Goal: Contribute content: Contribute content

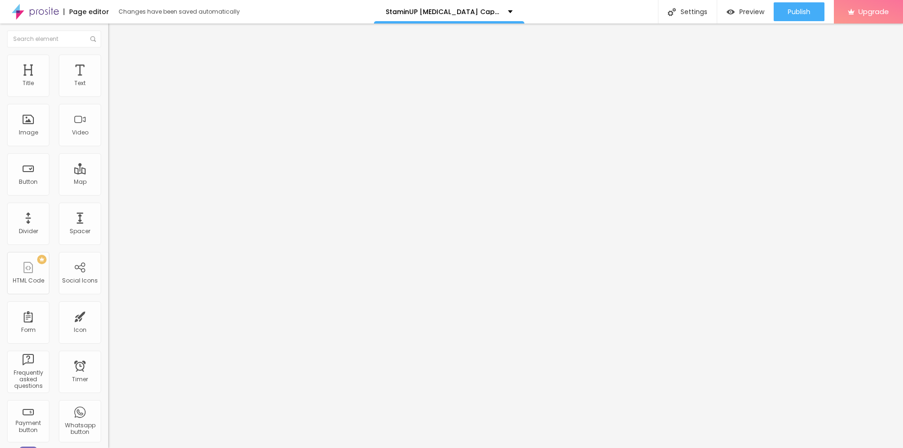
click at [112, 136] on icon "button" at bounding box center [115, 134] width 6 height 6
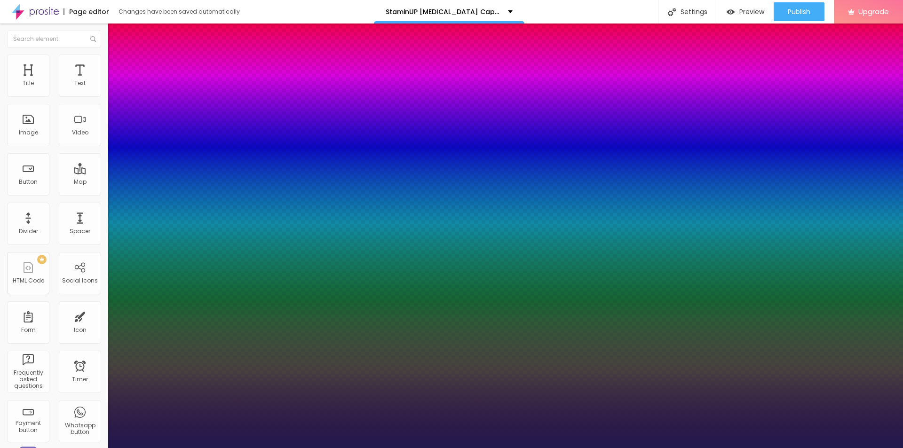
type input "1"
type input "17"
type input "1"
type input "18"
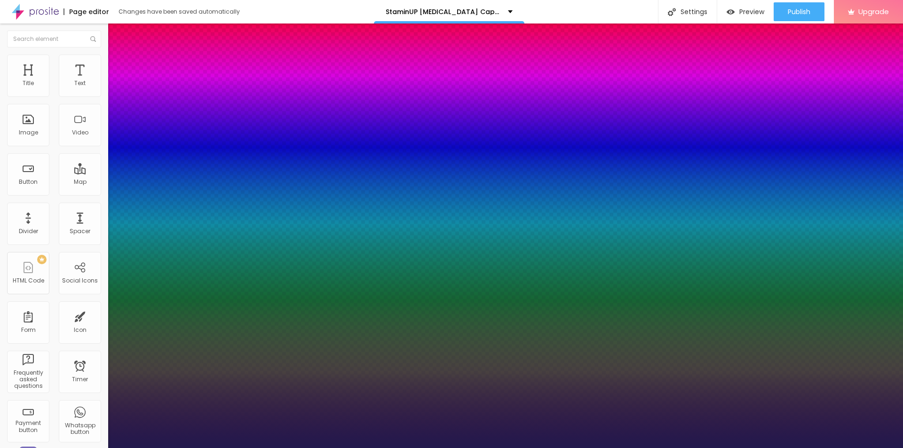
type input "18"
type input "1"
type input "19"
type input "1"
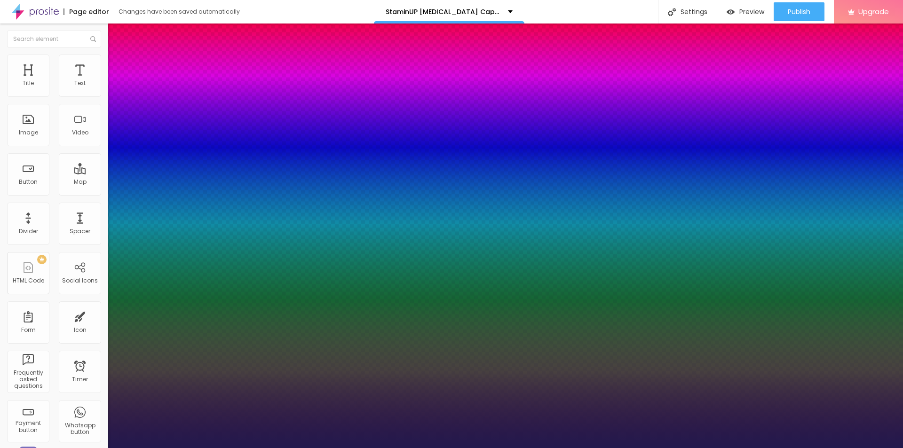
type input "20"
type input "1"
type input "21"
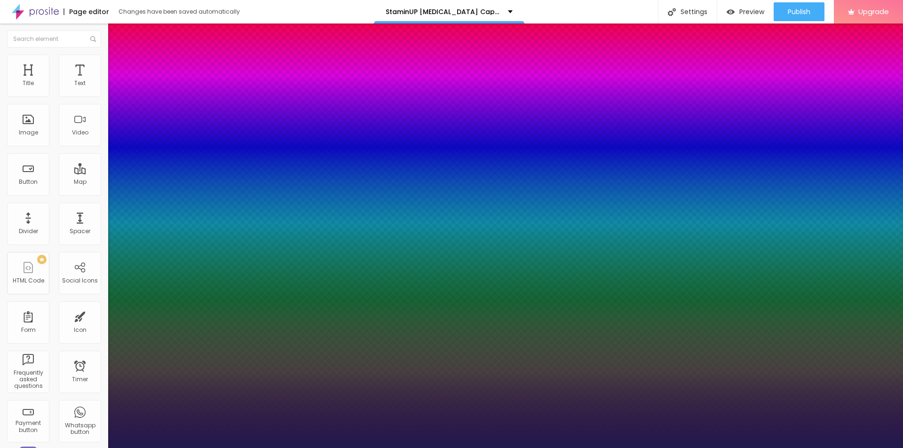
type input "1"
type input "22"
type input "1"
type input "23"
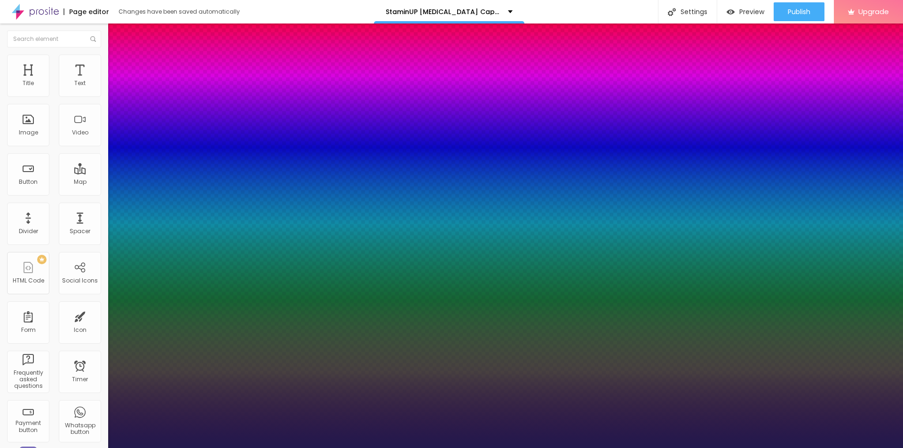
type input "23"
type input "1"
type input "24"
type input "1"
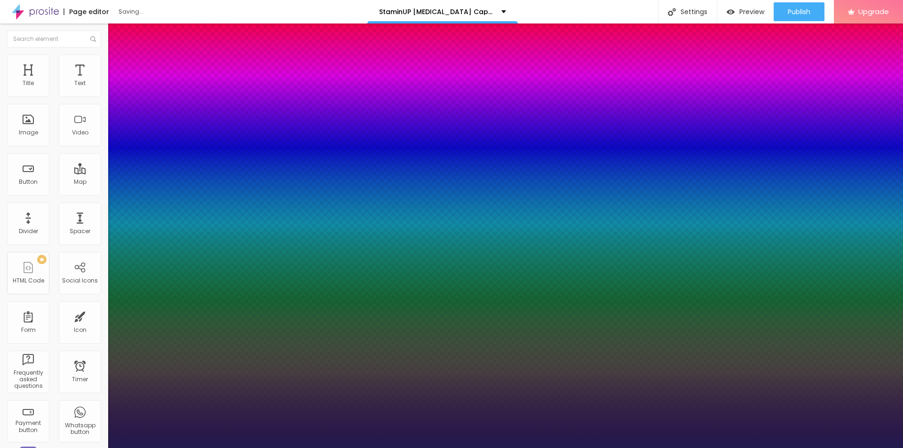
type input "25"
type input "1"
type input "26"
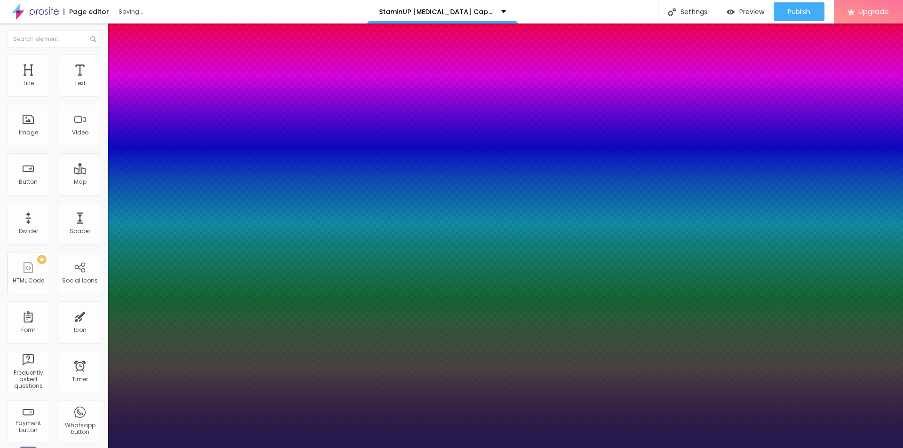
type input "1"
type input "29"
type input "1"
type input "31"
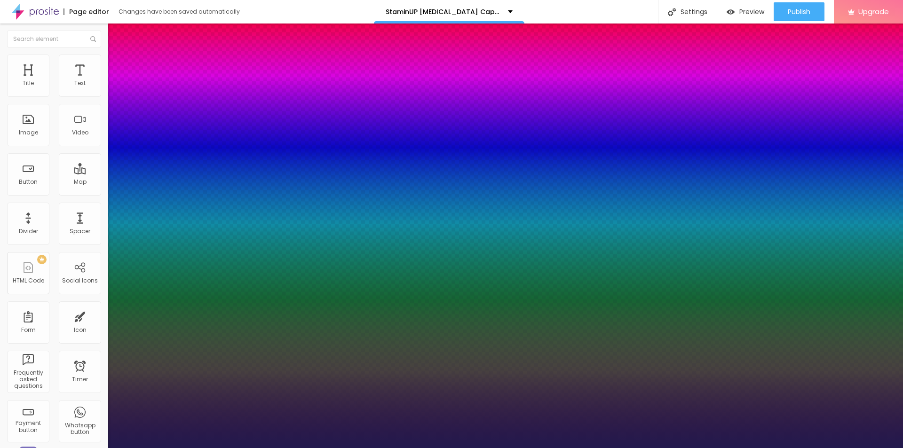
type input "31"
type input "1"
type input "29"
type input "1"
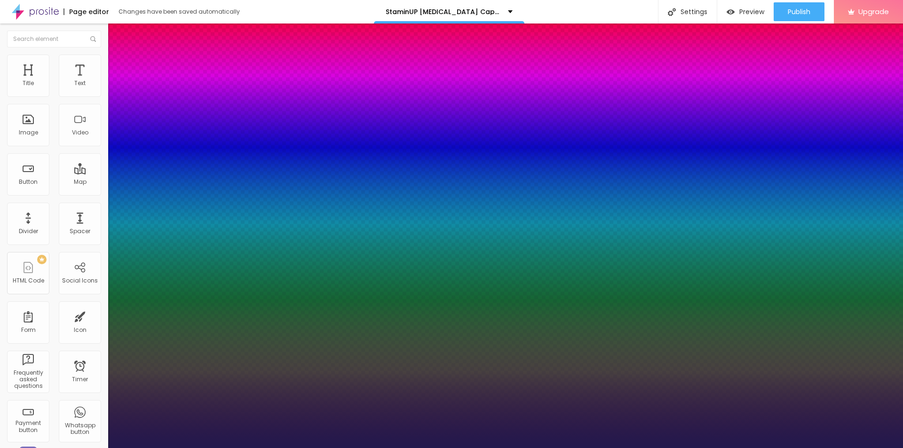
type input "28"
type input "1"
type input "27"
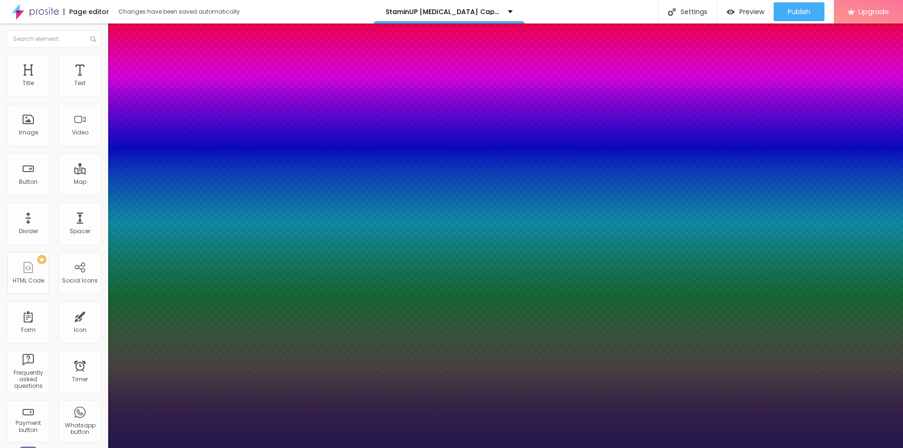
type input "1"
drag, startPoint x: 128, startPoint y: 263, endPoint x: 135, endPoint y: 264, distance: 7.7
type input "27"
type input "1"
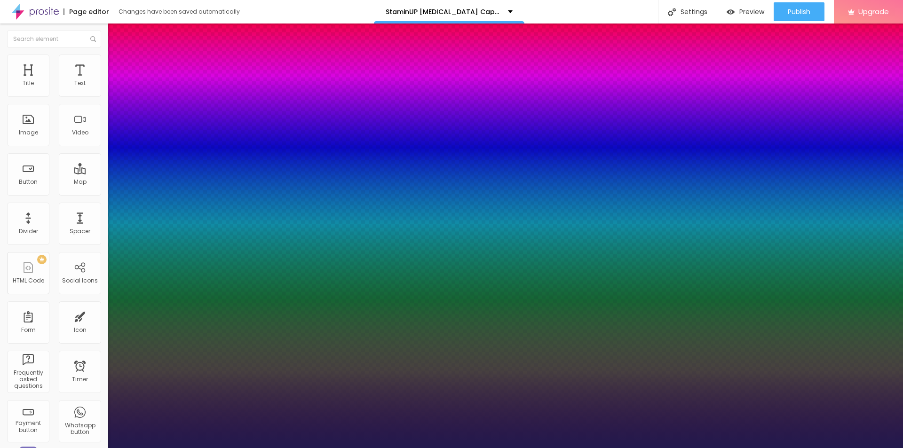
click at [575, 448] on div at bounding box center [451, 448] width 903 height 0
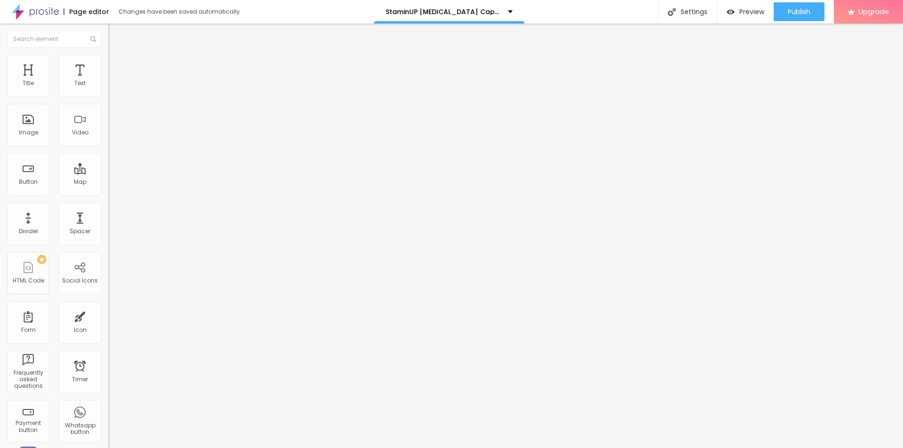
click at [108, 139] on button "button" at bounding box center [114, 134] width 13 height 10
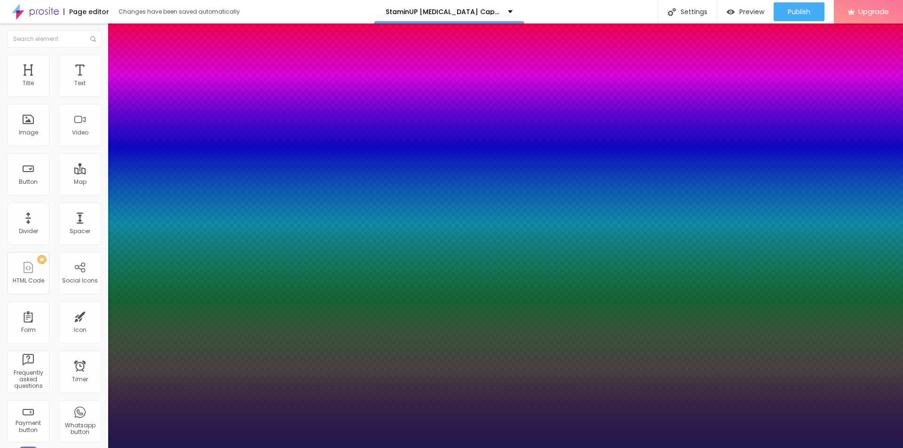
type input "1"
type input "28"
type input "1"
type input "29"
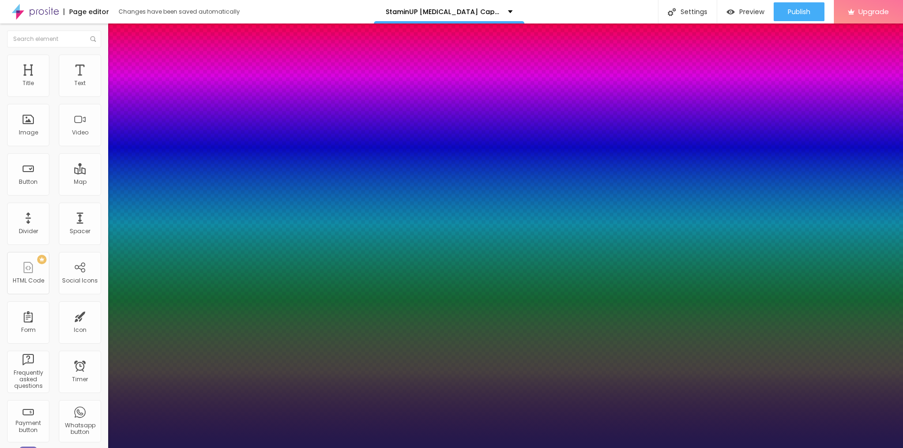
type input "29"
type input "1"
type input "33"
type input "1"
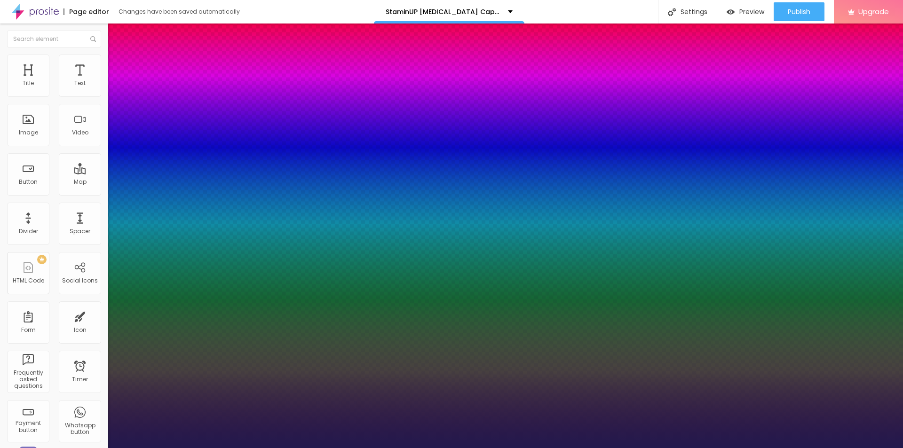
type input "24"
type input "1"
type input "18"
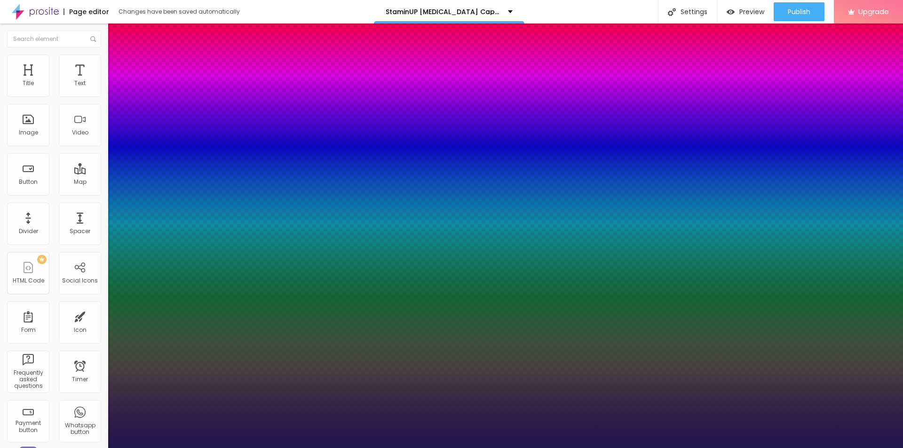
type input "1"
type input "17"
type input "1"
type input "16"
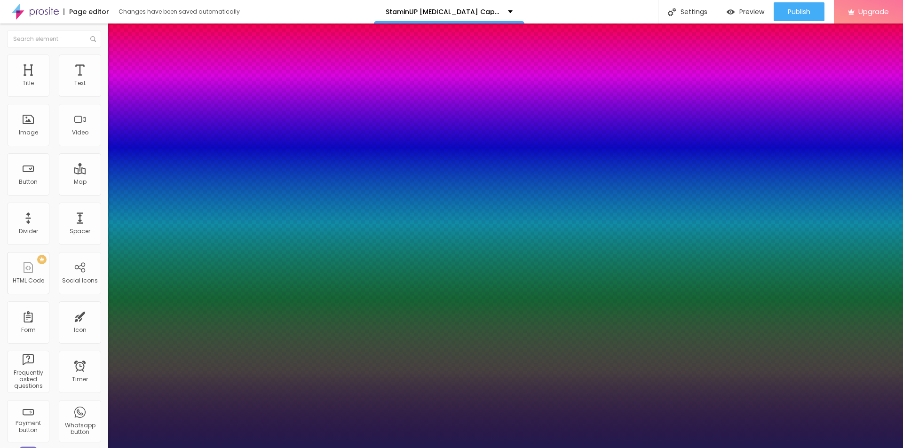
type input "16"
type input "1"
type input "8"
type input "1"
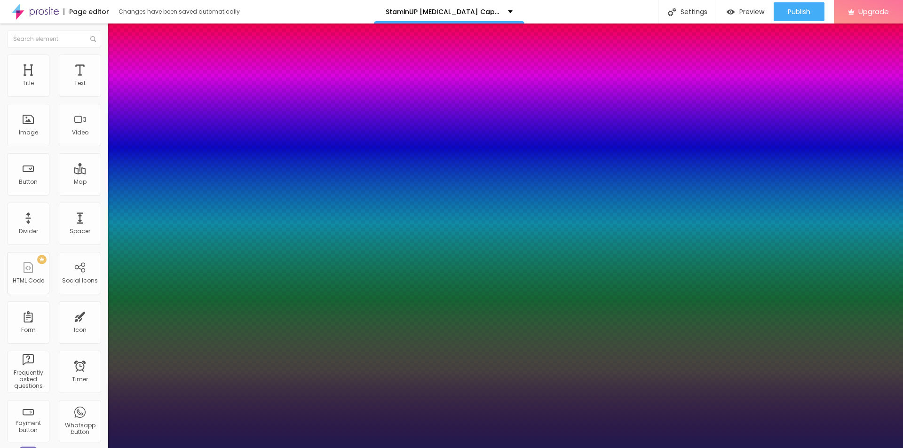
type input "9"
type input "1"
type input "10"
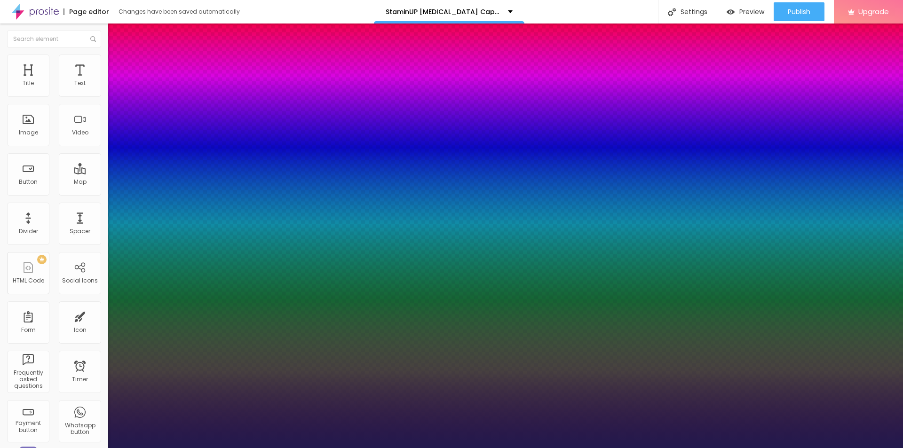
type input "1"
type input "13"
type input "1"
type input "18"
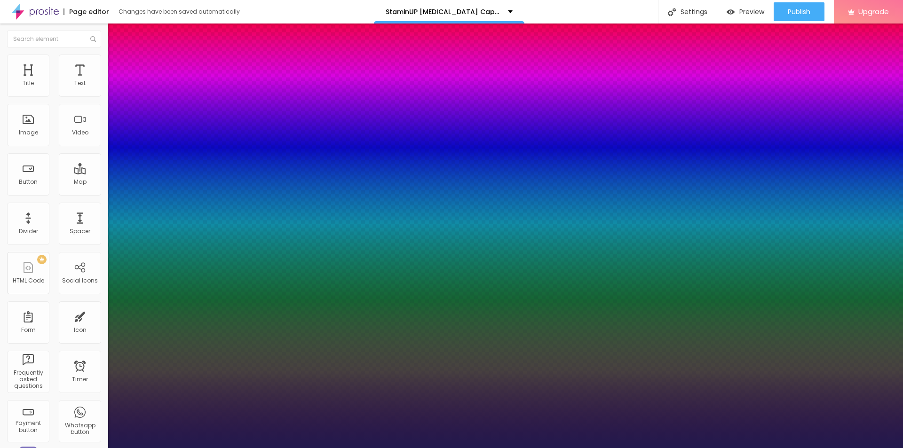
type input "18"
type input "1"
type input "19"
type input "1"
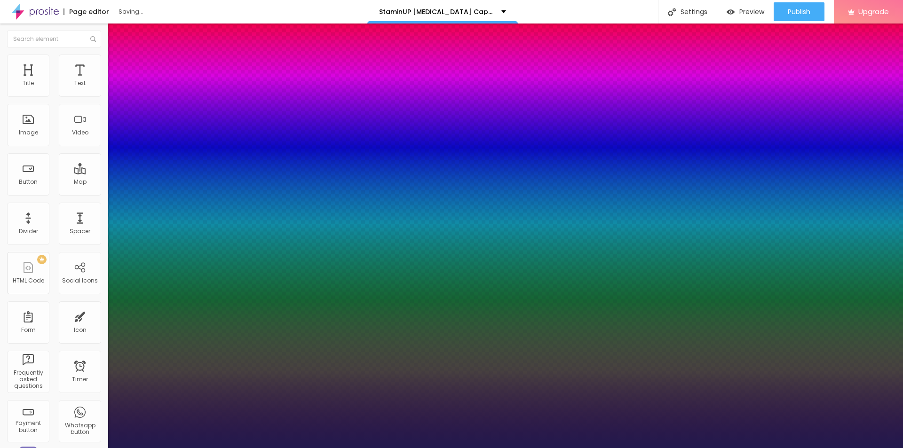
type input "20"
type input "1"
type input "28"
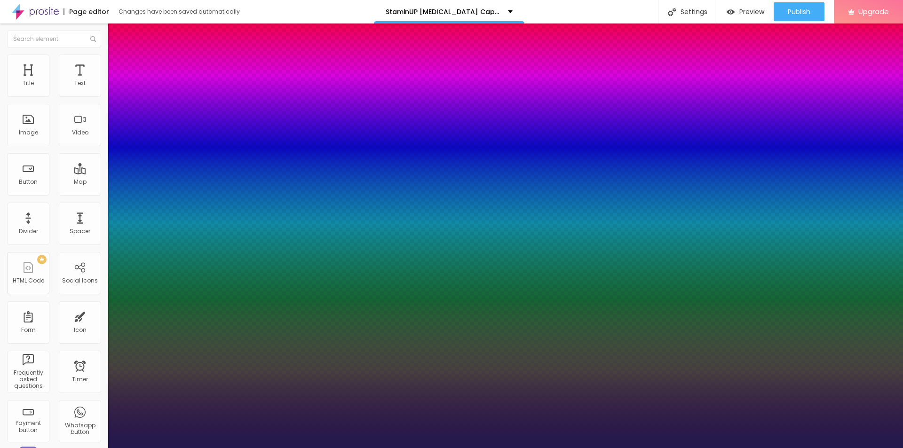
type input "1"
type input "29"
type input "1"
type input "30"
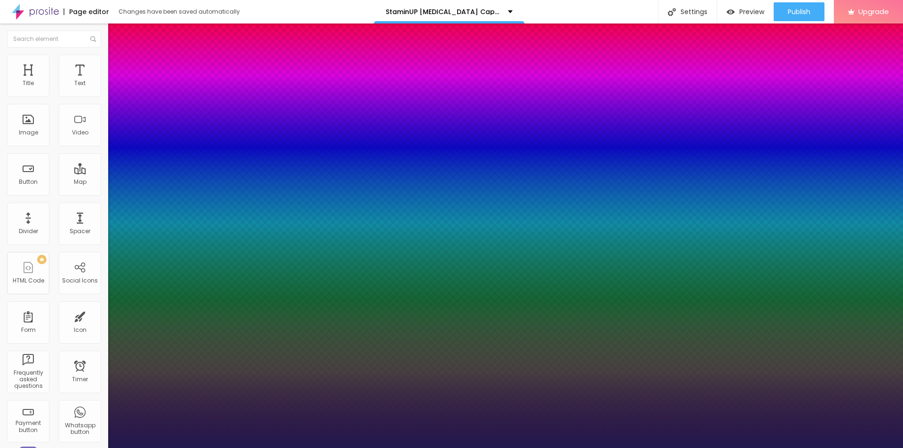
type input "30"
type input "1"
type input "29"
type input "1"
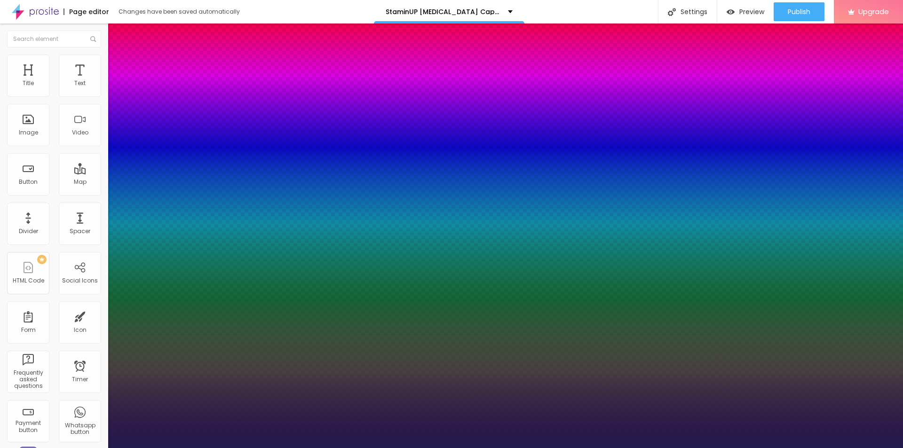
type input "28"
type input "1"
type input "27"
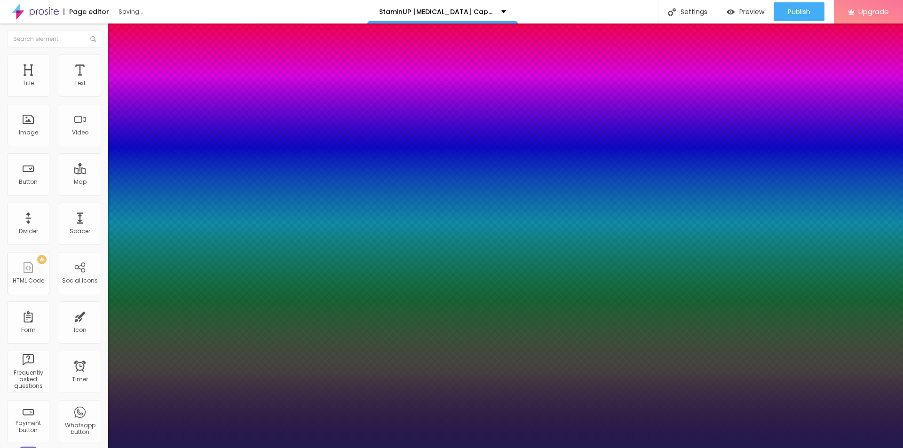
type input "1"
click at [393, 448] on div at bounding box center [451, 448] width 903 height 0
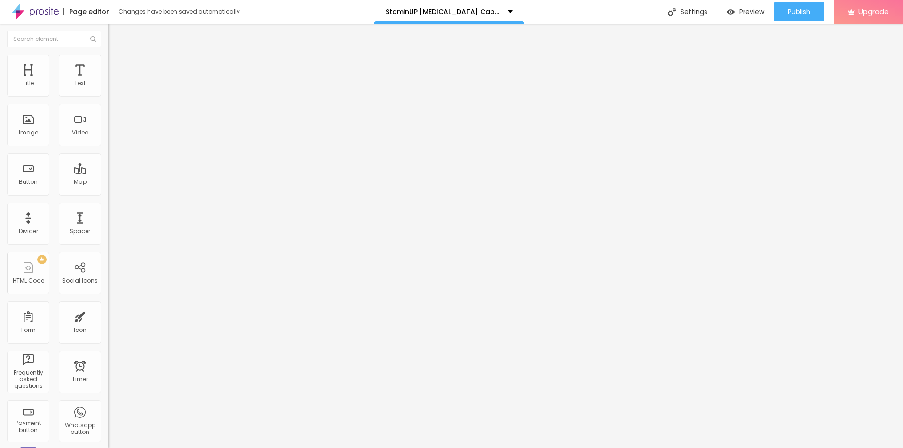
click at [112, 136] on icon "button" at bounding box center [115, 134] width 6 height 6
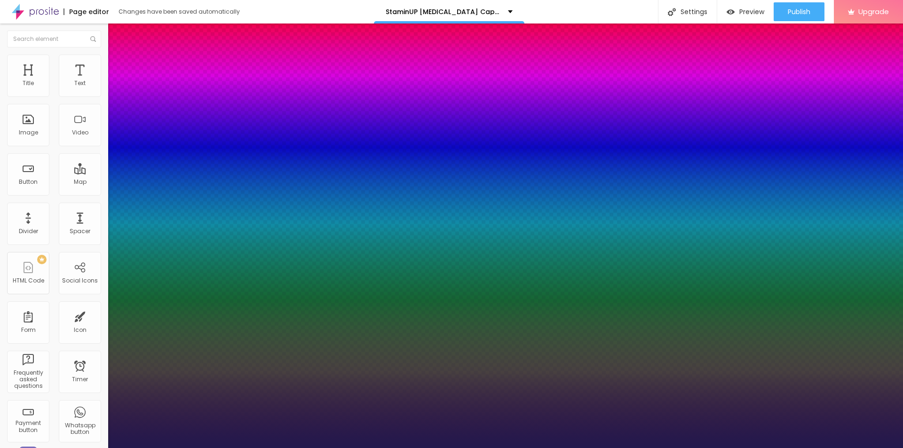
type input "1"
type input "26"
type input "1"
type input "27"
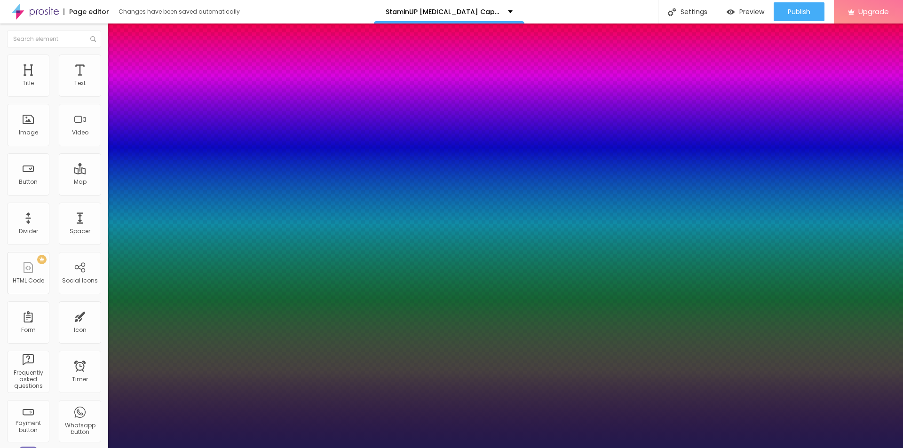
type input "27"
type input "1"
type input "28"
type input "1"
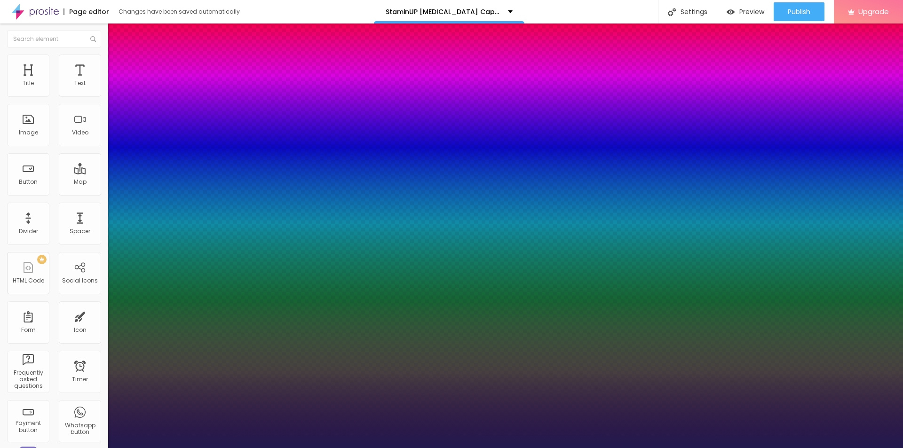
type input "29"
type input "1"
type input "30"
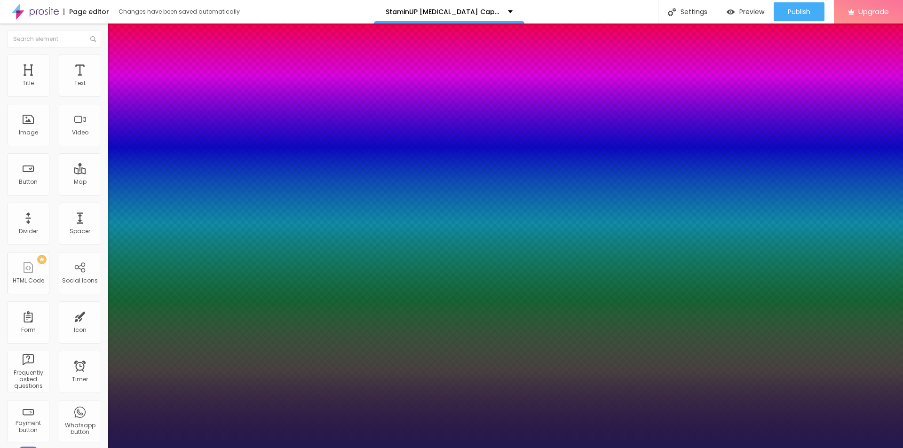
type input "1"
type input "31"
type input "1"
type input "32"
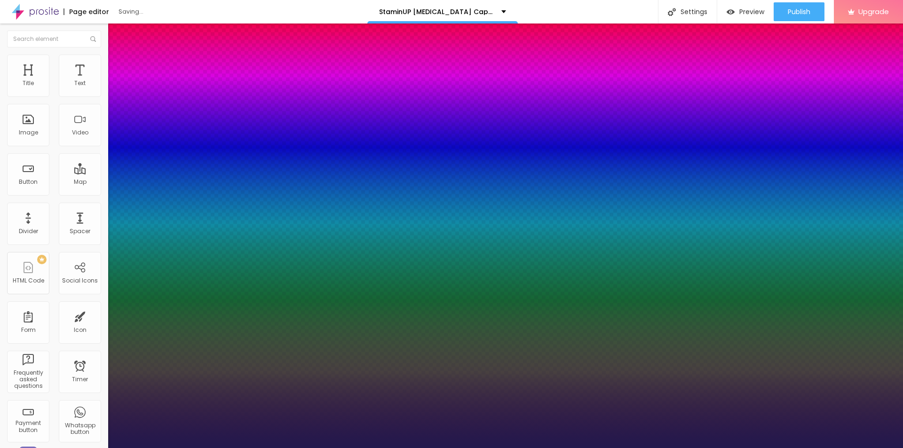
type input "32"
type input "1"
type input "33"
type input "1"
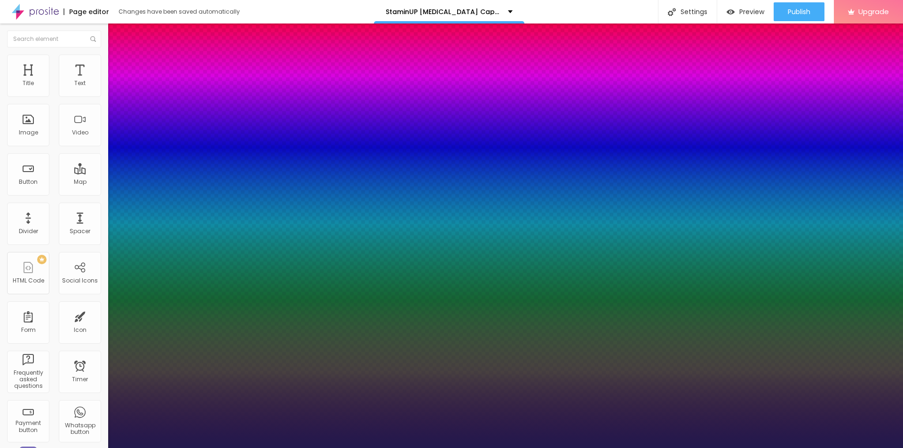
type input "34"
type input "1"
drag, startPoint x: 133, startPoint y: 265, endPoint x: 140, endPoint y: 267, distance: 7.4
type input "34"
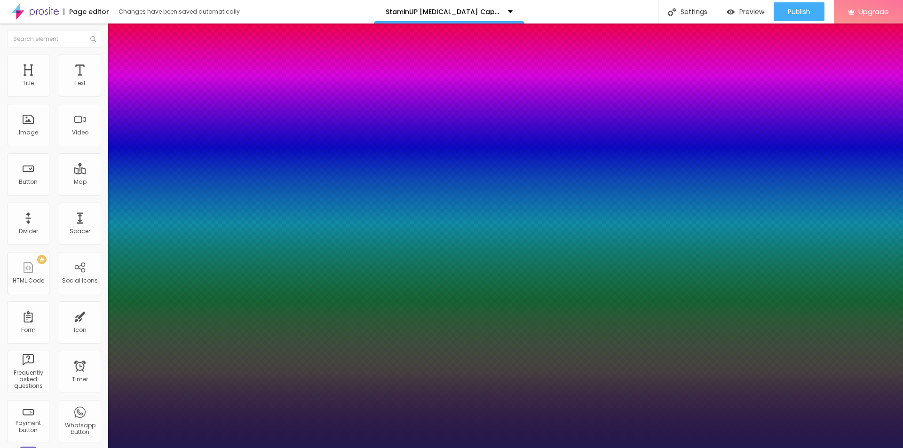
click at [253, 448] on div at bounding box center [451, 448] width 903 height 0
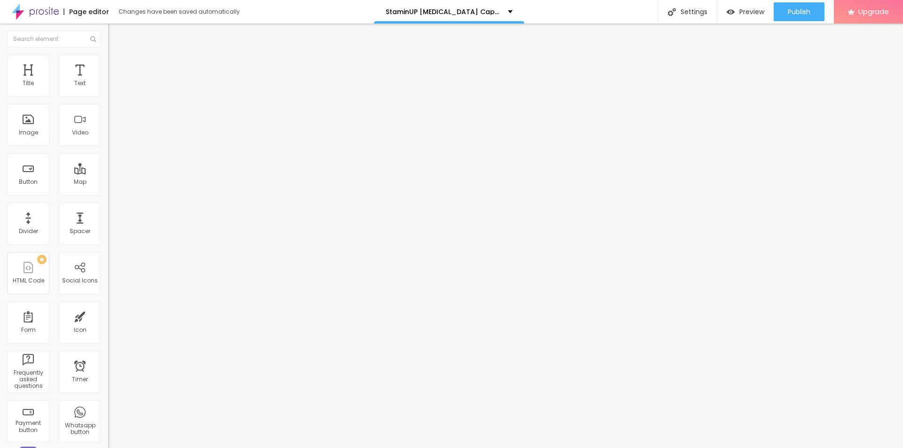
click at [108, 81] on span "Add image" at bounding box center [127, 77] width 39 height 8
click at [108, 95] on input "text" at bounding box center [164, 90] width 113 height 9
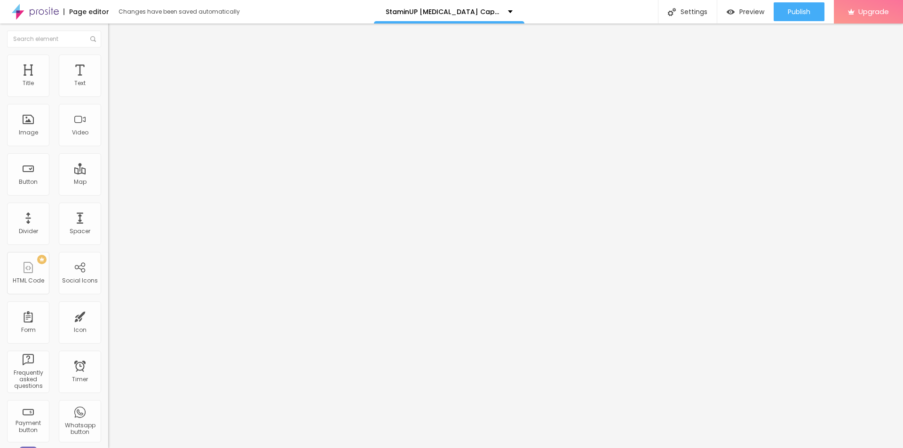
click at [108, 95] on input "text" at bounding box center [164, 90] width 113 height 9
paste input "StaminUP [MEDICAL_DATA] Capsules"
type input "StaminUP [MEDICAL_DATA] Capsules"
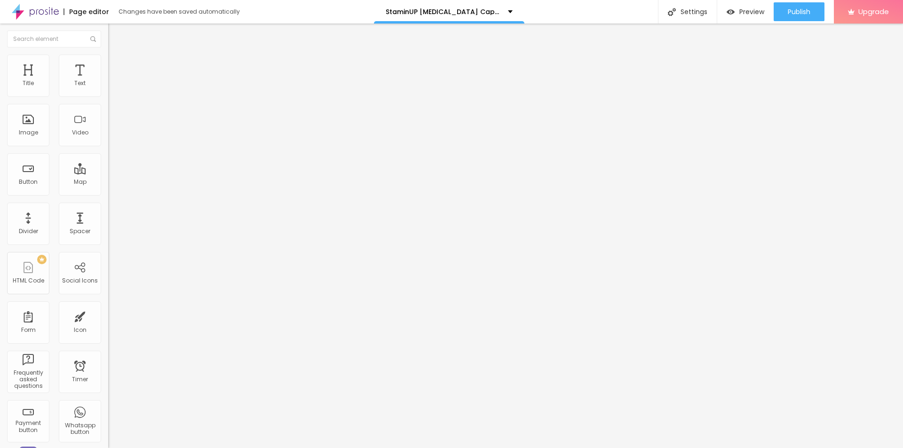
click at [108, 193] on input "https://" at bounding box center [164, 188] width 113 height 9
paste input "[DOMAIN_NAME][URL][MEDICAL_DATA]"
type input "[URL][DOMAIN_NAME][MEDICAL_DATA]"
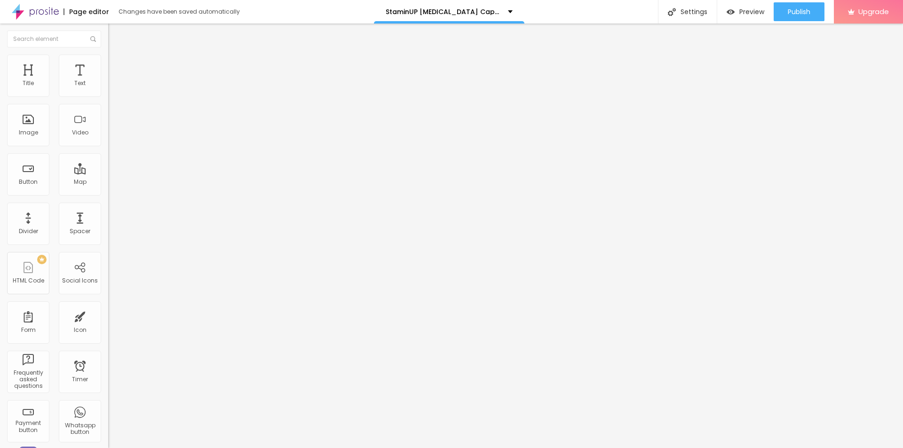
click at [108, 59] on img at bounding box center [112, 59] width 8 height 8
type input "95"
type input "85"
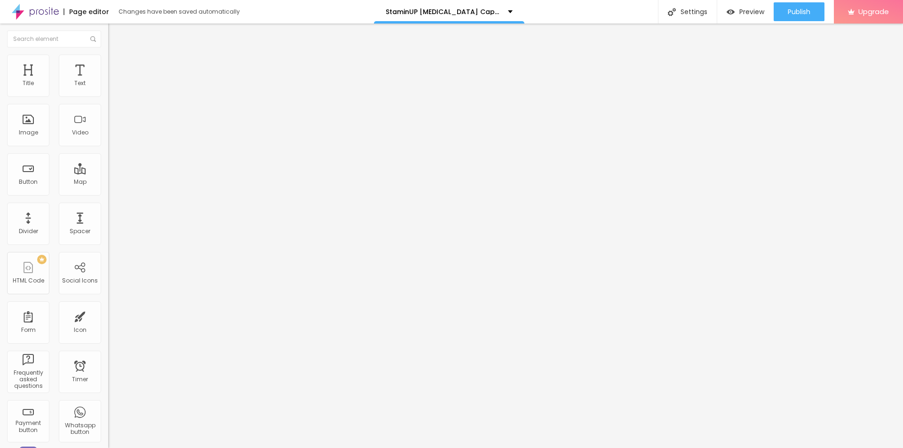
type input "80"
type input "75"
type input "70"
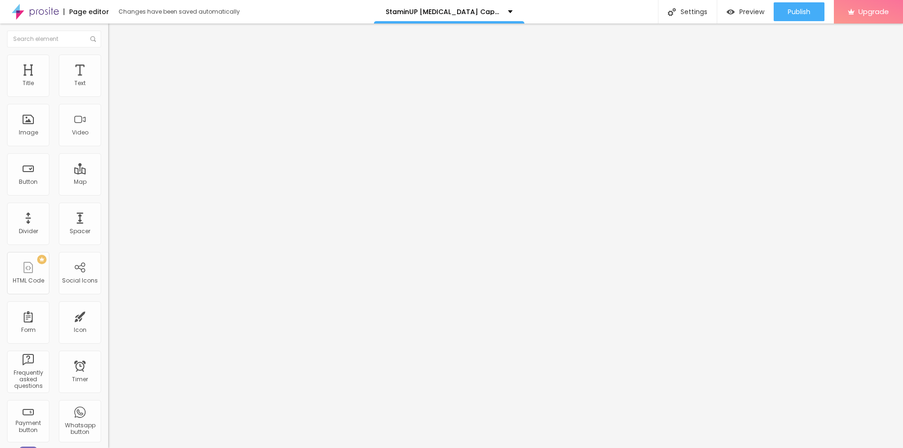
type input "70"
type input "65"
type input "60"
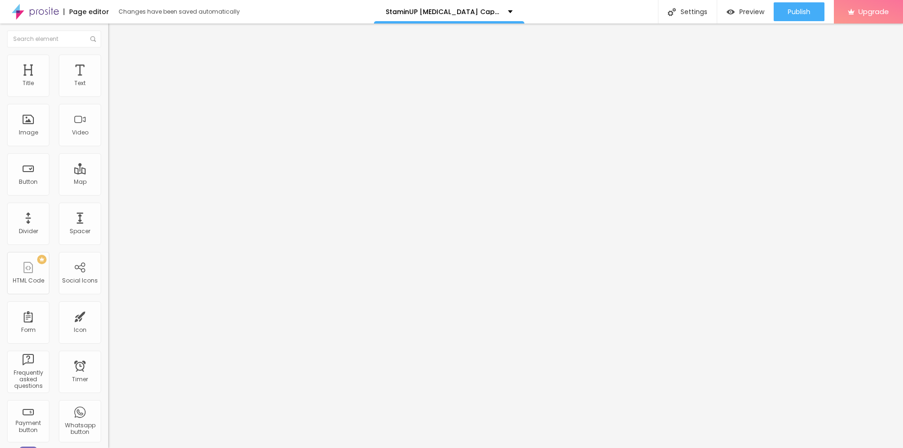
type input "55"
drag, startPoint x: 96, startPoint y: 103, endPoint x: 55, endPoint y: 103, distance: 41.9
type input "55"
click at [108, 96] on input "range" at bounding box center [138, 93] width 61 height 8
click at [796, 10] on span "Publish" at bounding box center [799, 12] width 23 height 8
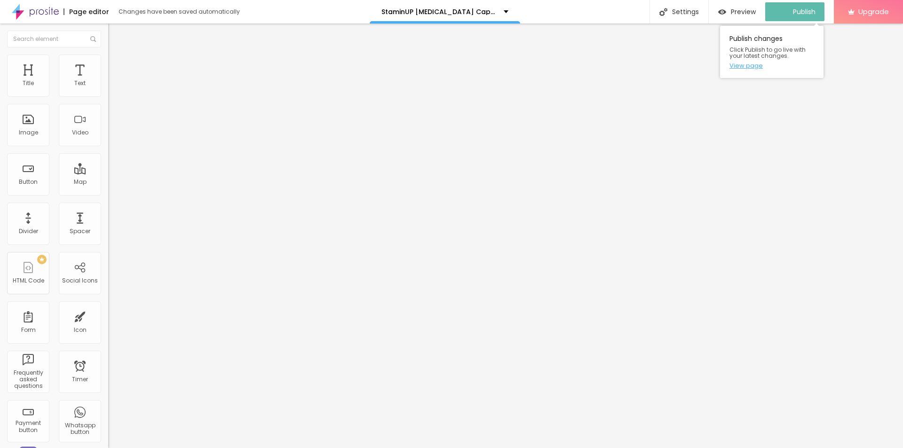
click at [752, 67] on link "View page" at bounding box center [772, 66] width 85 height 6
